Goal: Task Accomplishment & Management: Use online tool/utility

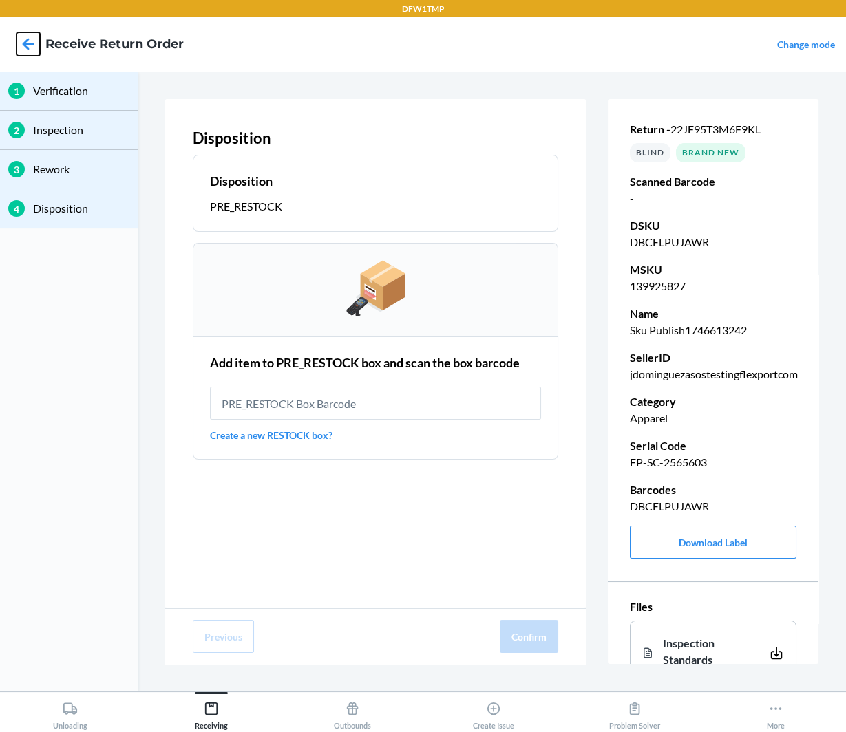
click at [34, 41] on icon at bounding box center [28, 43] width 23 height 23
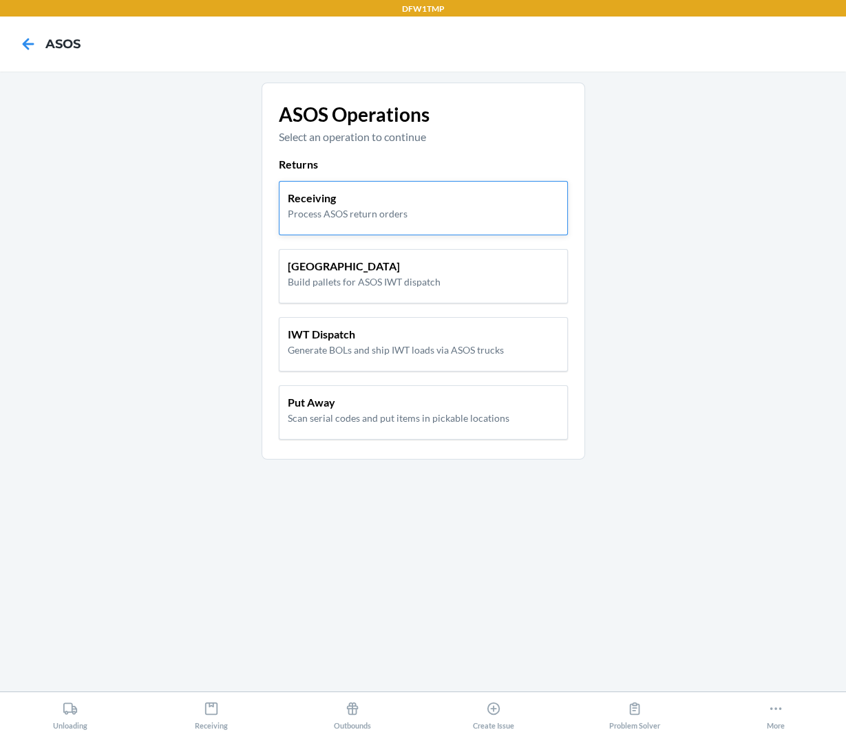
click at [327, 204] on p "Receiving" at bounding box center [348, 198] width 120 height 17
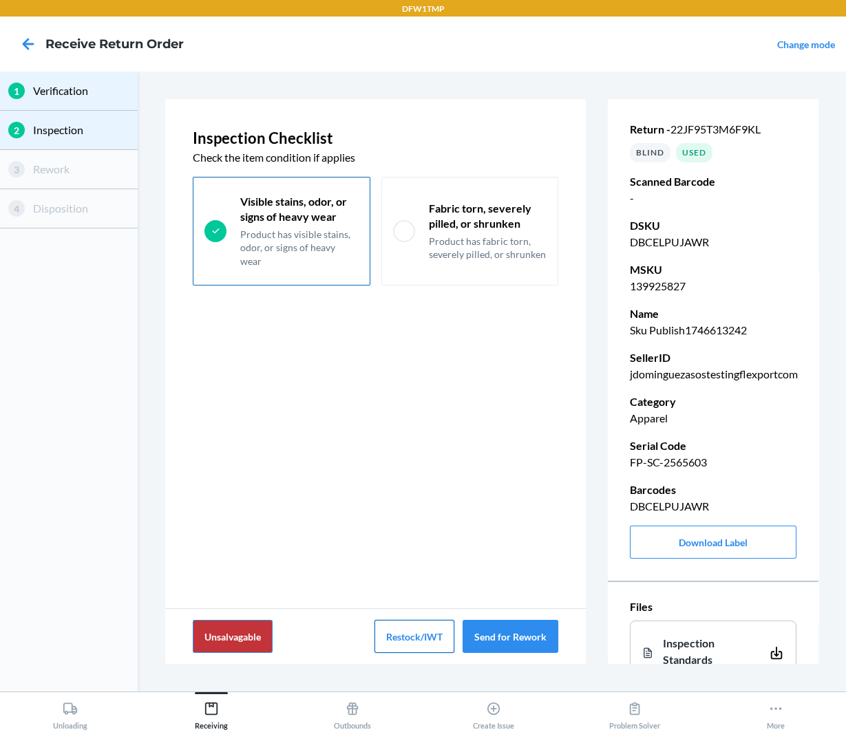
click at [415, 638] on button "Restock/IWT" at bounding box center [414, 636] width 80 height 33
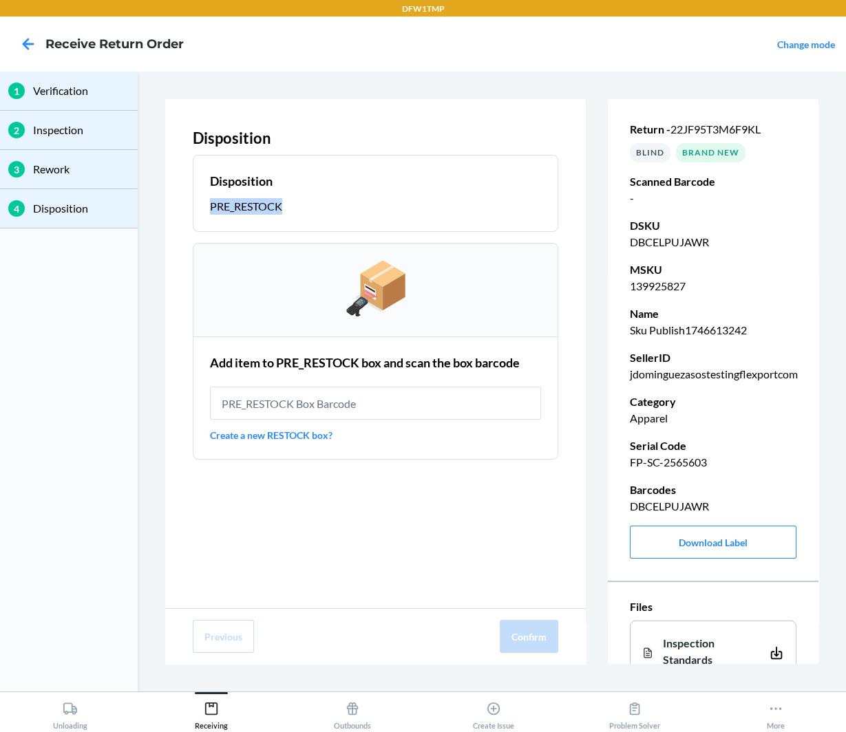
drag, startPoint x: 208, startPoint y: 209, endPoint x: 281, endPoint y: 209, distance: 72.2
click at [281, 209] on section "Disposition PRE_RESTOCK" at bounding box center [375, 193] width 365 height 77
drag, startPoint x: 350, startPoint y: 438, endPoint x: 207, endPoint y: 435, distance: 143.1
click at [207, 435] on section "Add item to PRE_RESTOCK box and scan the box barcode Create a new RESTOCK box?" at bounding box center [375, 397] width 365 height 123
click at [380, 434] on link "Create a new RESTOCK box?" at bounding box center [375, 435] width 331 height 14
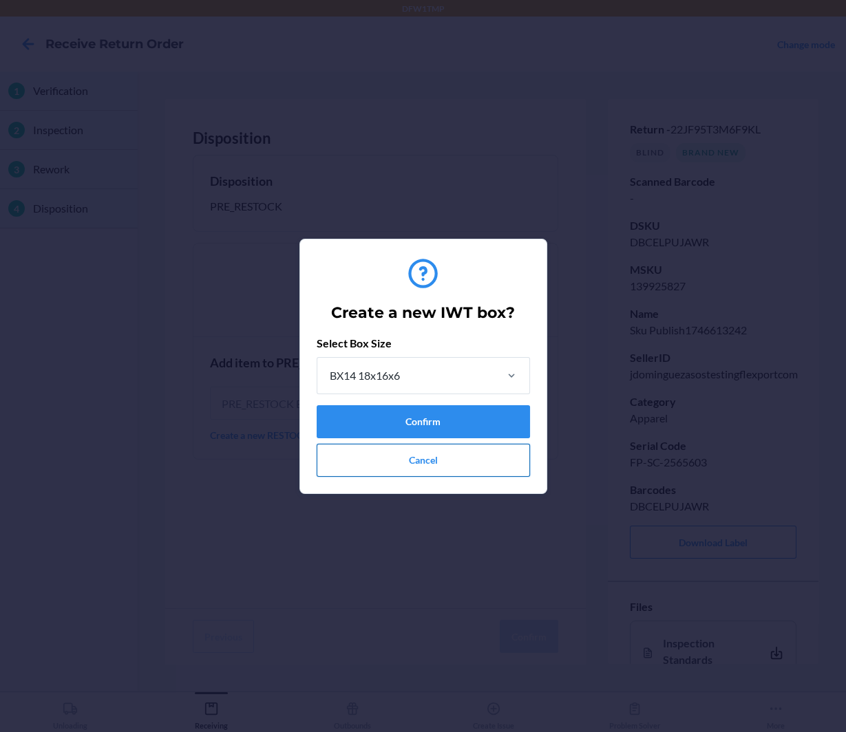
click at [463, 455] on button "Cancel" at bounding box center [422, 460] width 213 height 33
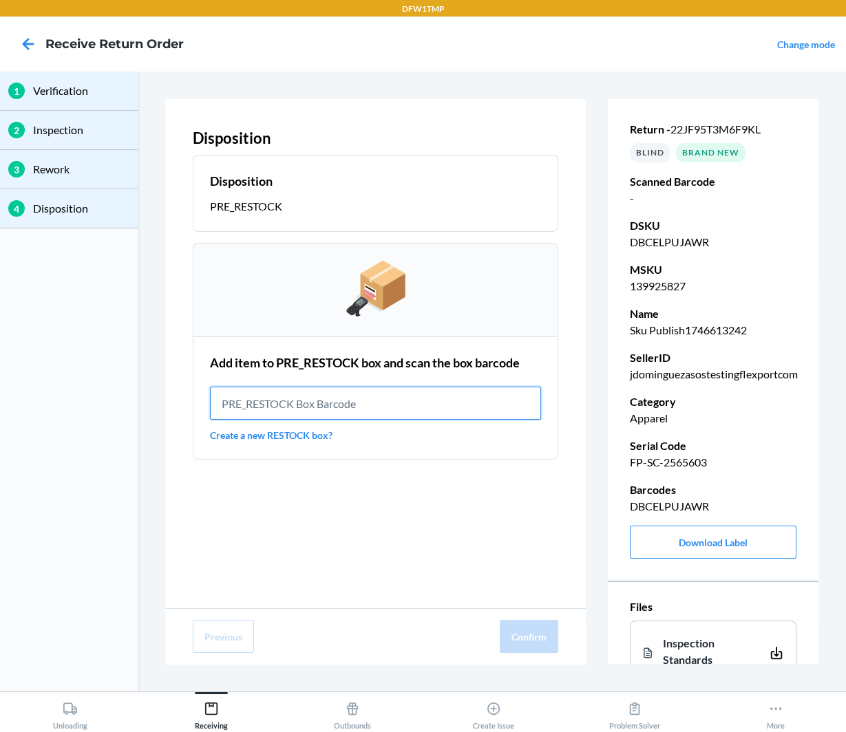
click at [397, 397] on input "text" at bounding box center [375, 403] width 331 height 33
click at [687, 461] on p "FP-SC-2565603" at bounding box center [712, 462] width 166 height 17
copy p "FP-SC-2565603"
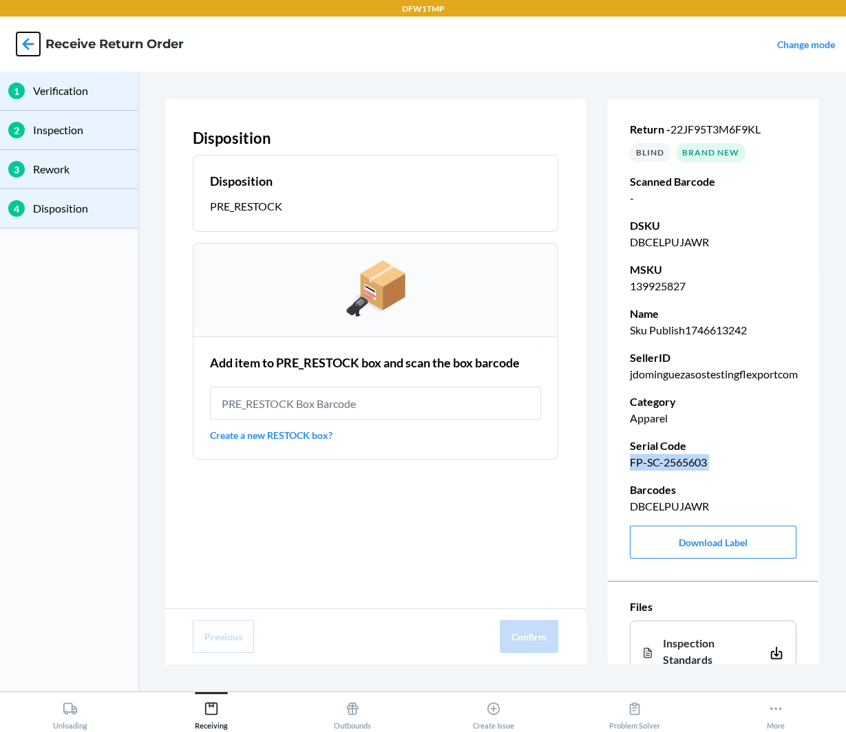
click at [23, 51] on icon at bounding box center [28, 43] width 23 height 23
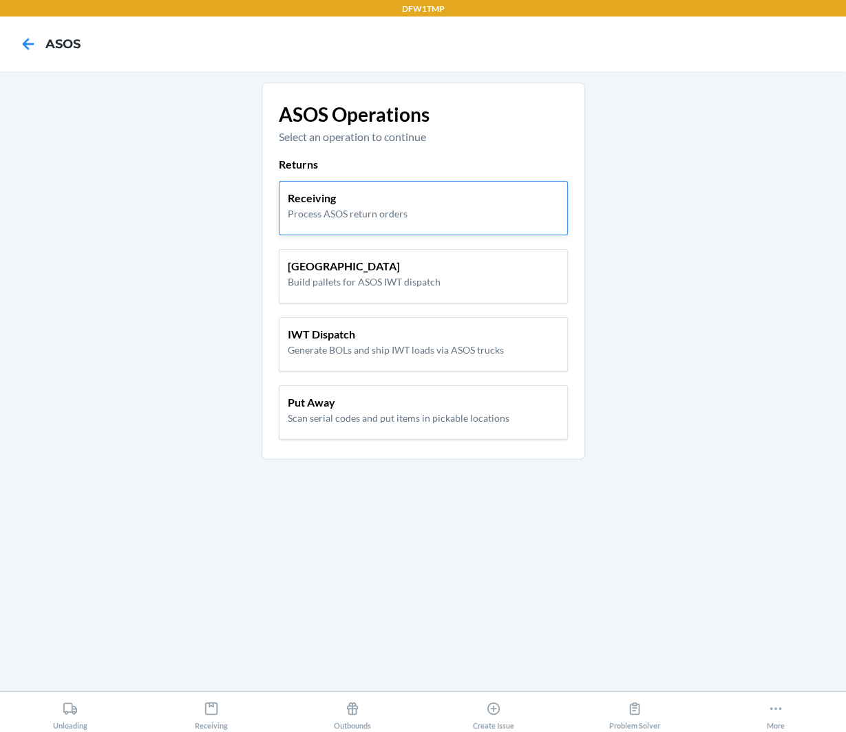
click at [379, 225] on div "Receiving Process ASOS return orders" at bounding box center [423, 208] width 289 height 54
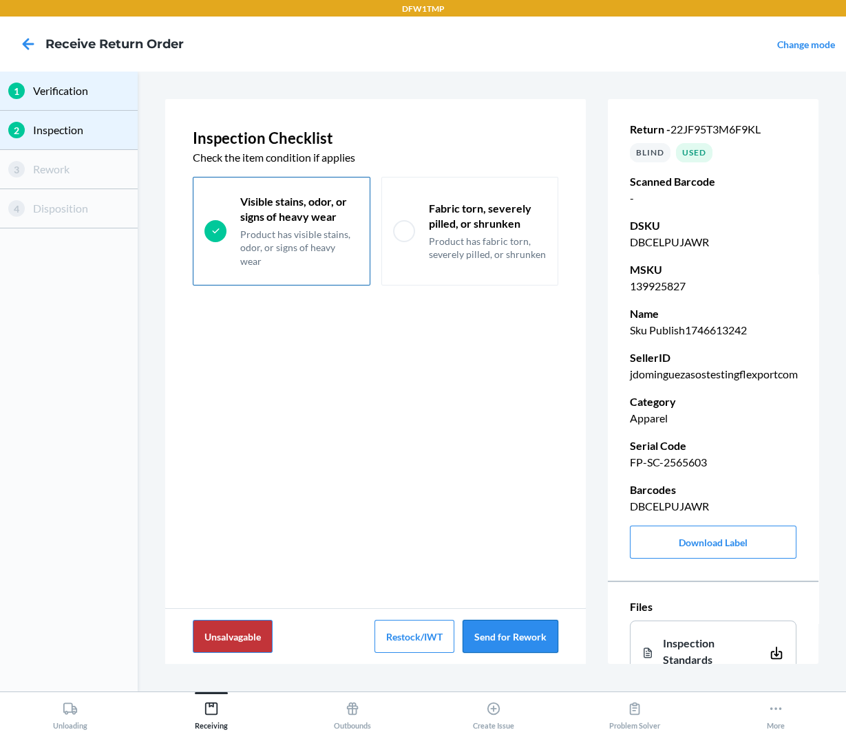
click at [528, 647] on button "Send for Rework" at bounding box center [510, 636] width 96 height 33
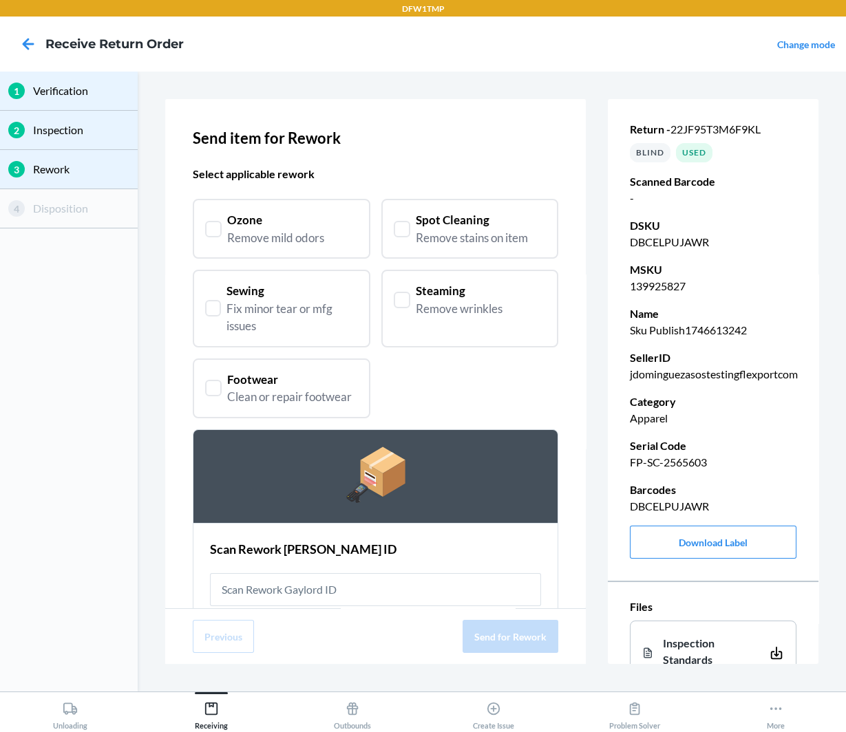
click at [316, 239] on div "Remove mild odors" at bounding box center [275, 238] width 97 height 18
click at [455, 250] on div "Spot Cleaning Remove stains on item" at bounding box center [469, 229] width 177 height 60
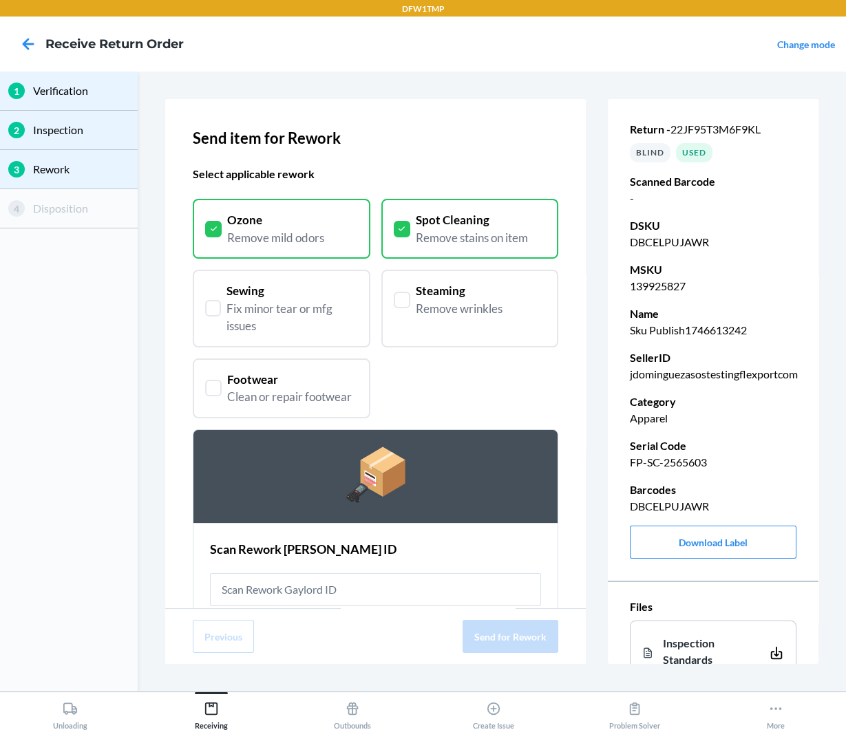
scroll to position [62, 0]
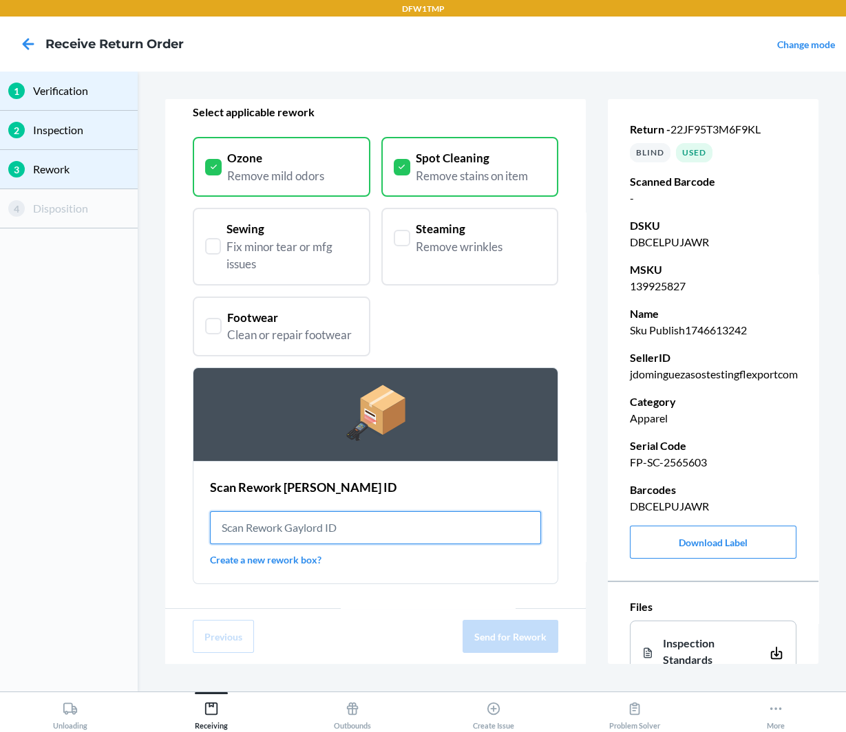
click at [348, 515] on input "text" at bounding box center [375, 527] width 331 height 33
paste input "REW0000019BU"
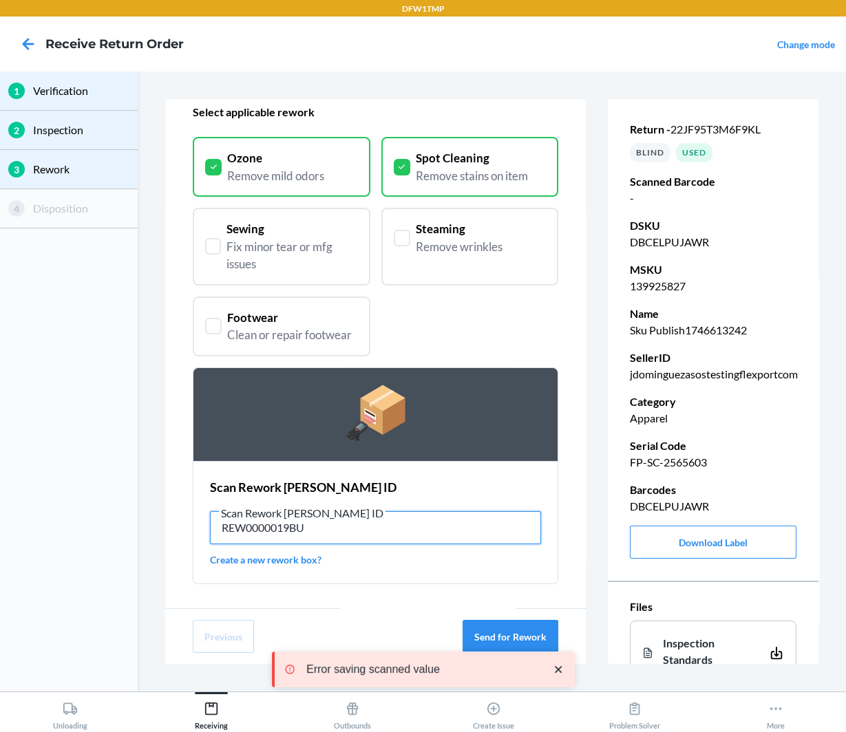
type input "REW0000019BU"
click at [555, 673] on icon "close toast" at bounding box center [558, 670] width 14 height 14
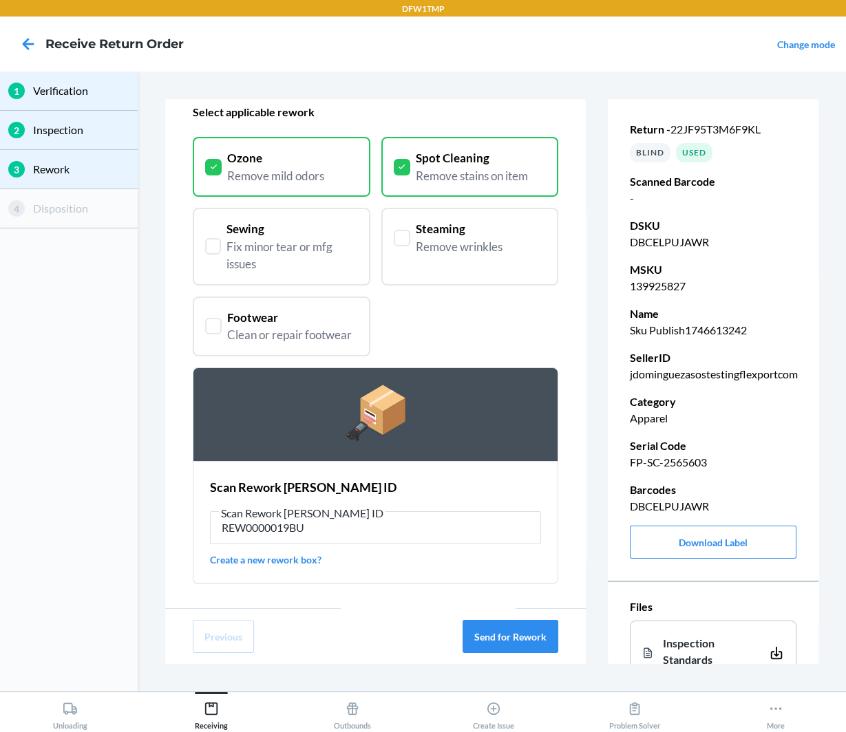
click at [689, 462] on p "FP-SC-2565603" at bounding box center [712, 462] width 166 height 17
copy p "FP-SC-2565603"
click at [30, 41] on icon at bounding box center [28, 43] width 23 height 23
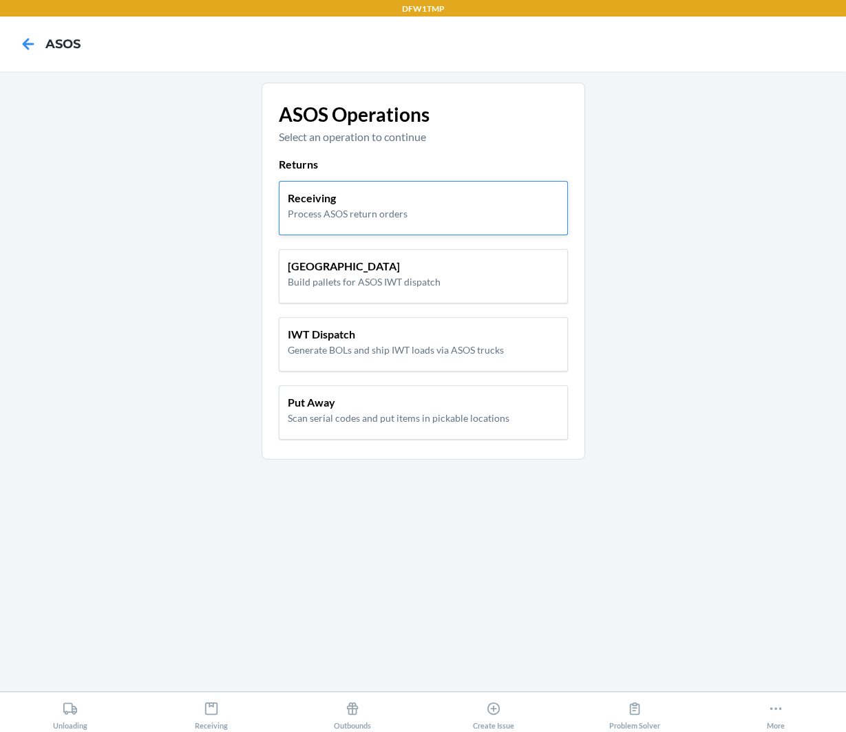
click at [383, 213] on p "Process ASOS return orders" at bounding box center [348, 213] width 120 height 14
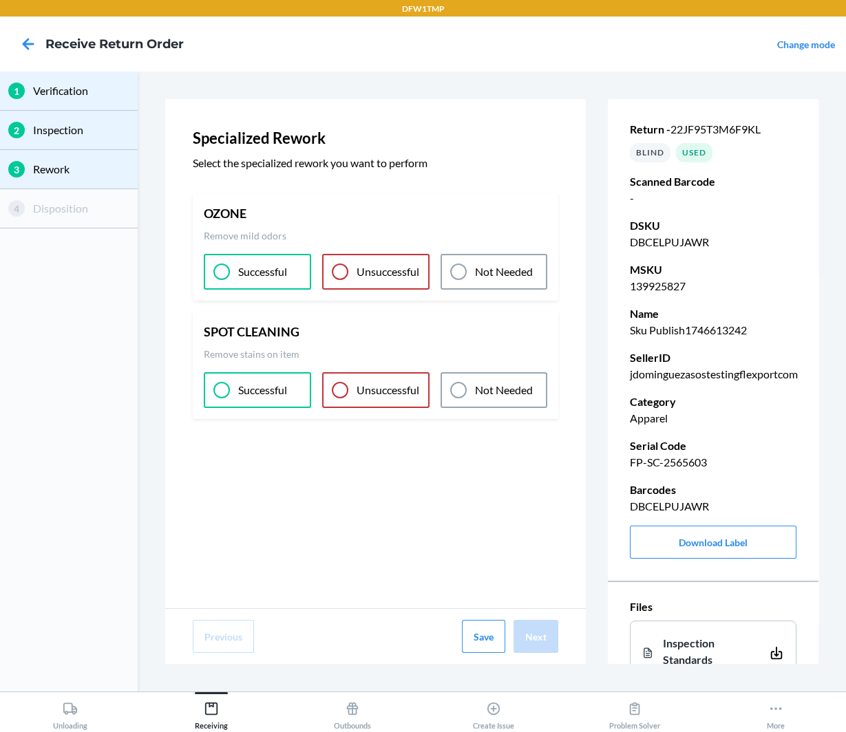
click at [272, 290] on div "OZONE Remove mild odors Successful Unsuccessful Not Needed" at bounding box center [375, 246] width 365 height 107
click at [275, 279] on p "Successful" at bounding box center [262, 271] width 49 height 17
click at [268, 356] on p "Remove stains on item" at bounding box center [252, 354] width 96 height 14
click at [268, 391] on p "Successful" at bounding box center [262, 390] width 49 height 17
click at [532, 629] on button "Next" at bounding box center [535, 636] width 45 height 33
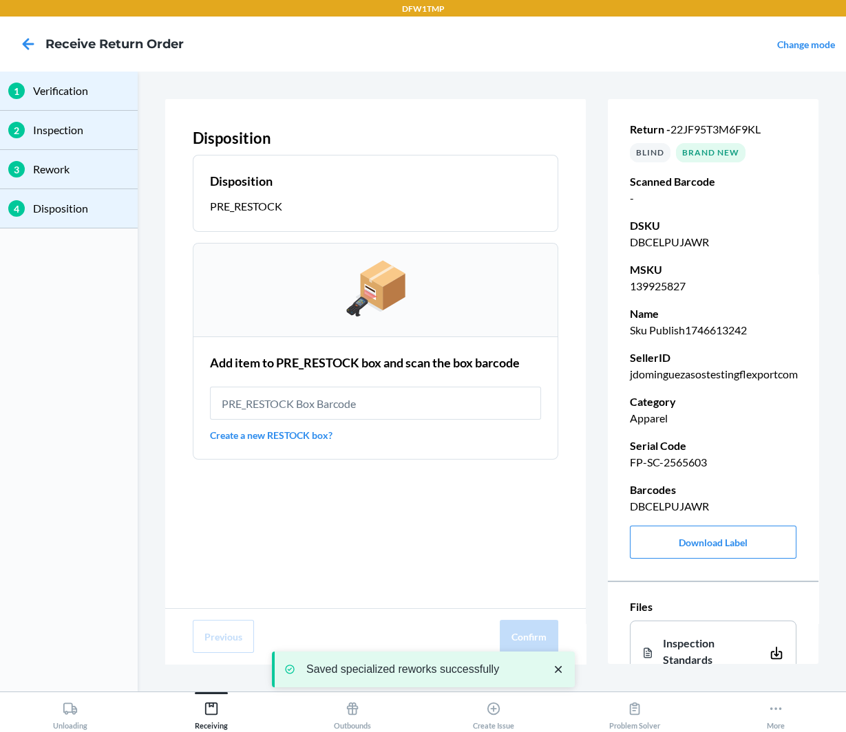
click at [561, 665] on icon "close toast" at bounding box center [558, 670] width 14 height 14
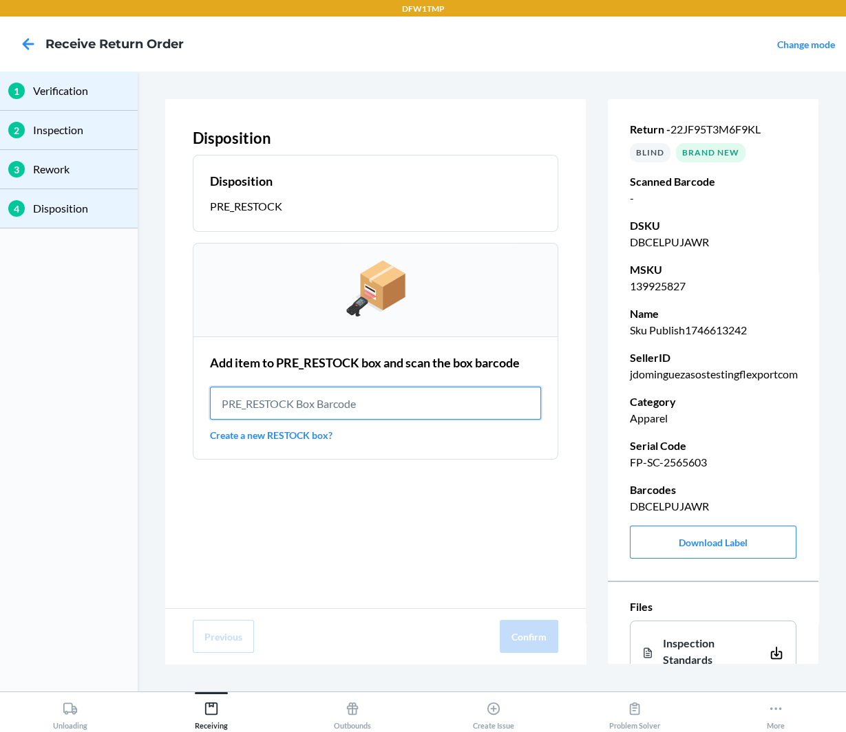
click at [393, 401] on input "text" at bounding box center [375, 403] width 331 height 33
click at [698, 127] on span "22JF95T3M6F9KL" at bounding box center [715, 128] width 90 height 13
